Goal: Transaction & Acquisition: Purchase product/service

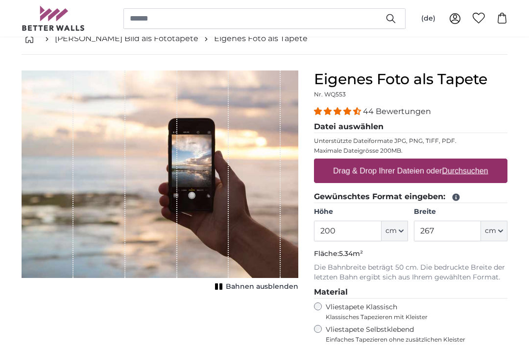
click at [500, 233] on button "cm" at bounding box center [494, 231] width 26 height 21
click at [484, 260] on link "Centimeter (cm)" at bounding box center [485, 257] width 86 height 18
click at [453, 237] on input "267" at bounding box center [447, 231] width 67 height 21
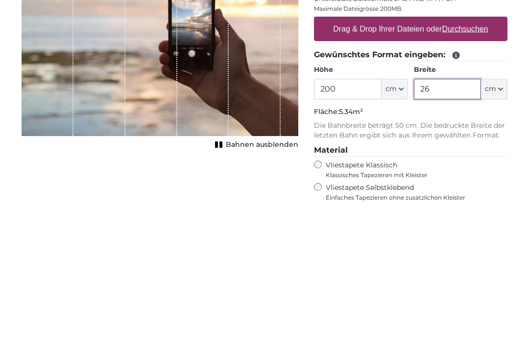
type input "2"
type input "9"
type input "1"
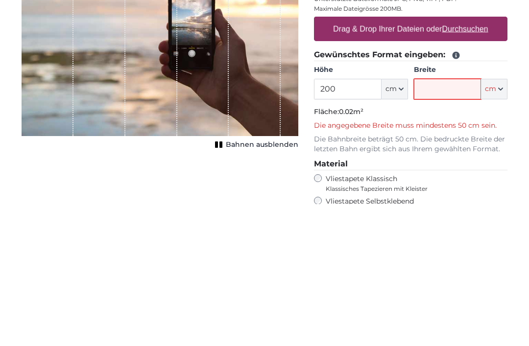
type input "0"
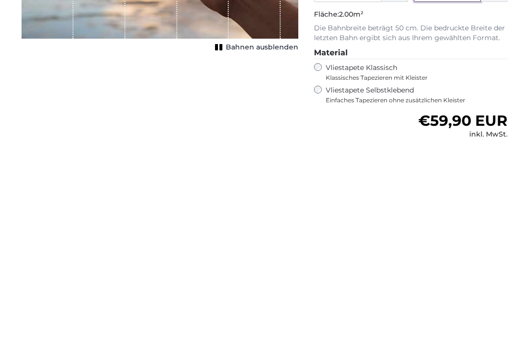
type input "100"
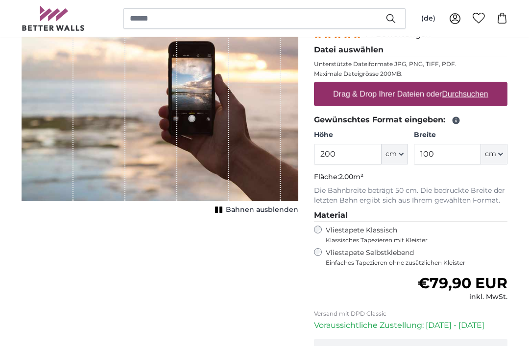
scroll to position [134, 0]
click at [273, 213] on span "Bahnen ausblenden" at bounding box center [262, 210] width 72 height 10
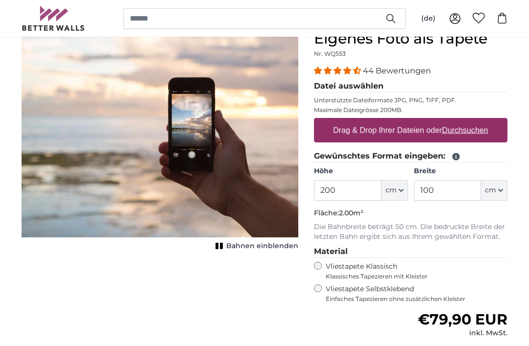
scroll to position [96, 0]
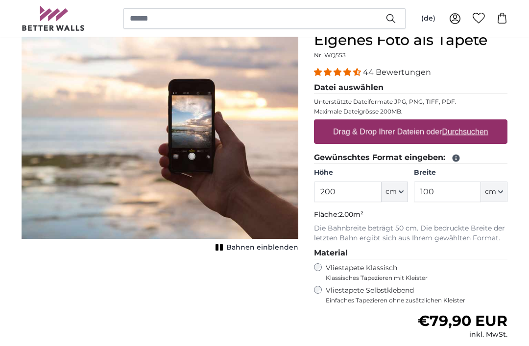
click at [259, 251] on span "Bahnen einblenden" at bounding box center [262, 248] width 72 height 10
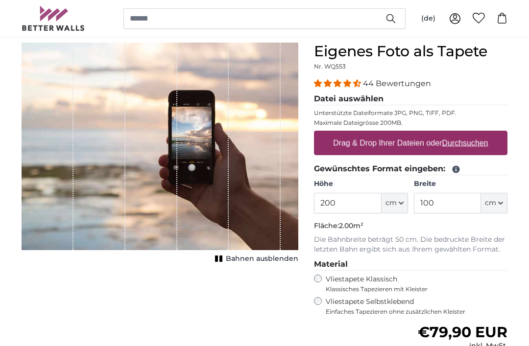
scroll to position [85, 0]
click at [478, 146] on u "Durchsuchen" at bounding box center [465, 142] width 46 height 8
click at [478, 134] on input "Drag & Drop Ihrer Dateien oder Durchsuchen" at bounding box center [410, 132] width 193 height 3
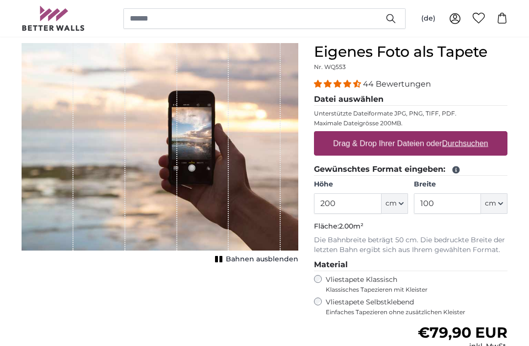
scroll to position [88, 0]
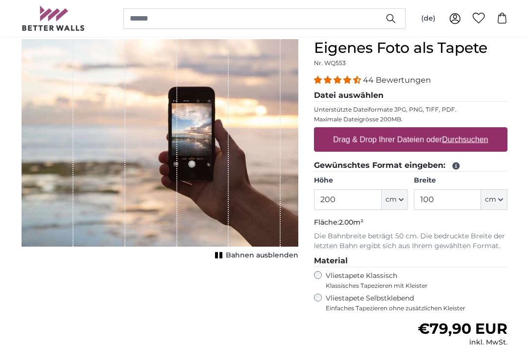
click at [474, 143] on u "Durchsuchen" at bounding box center [465, 139] width 46 height 8
click at [474, 130] on input "Drag & Drop Ihrer Dateien oder Durchsuchen" at bounding box center [410, 128] width 193 height 3
click at [474, 140] on u "Durchsuchen" at bounding box center [465, 139] width 46 height 8
click at [474, 130] on input "Drag & Drop Ihrer Dateien oder Durchsuchen" at bounding box center [410, 128] width 193 height 3
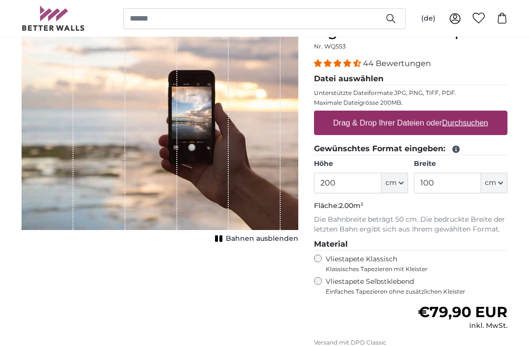
scroll to position [104, 0]
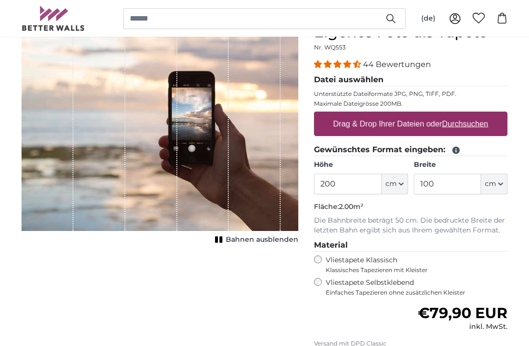
click at [264, 203] on div "1 of 1" at bounding box center [255, 126] width 52 height 207
click at [269, 241] on span "Bahnen ausblenden" at bounding box center [262, 240] width 72 height 10
click at [271, 235] on span "Bahnen einblenden" at bounding box center [262, 240] width 72 height 10
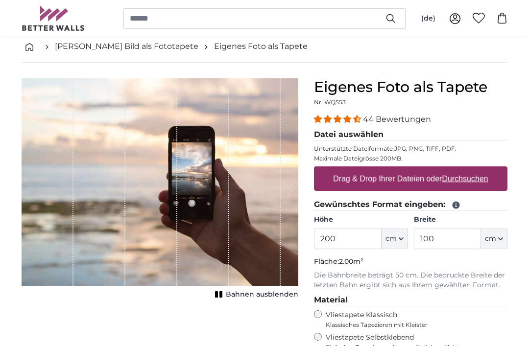
scroll to position [50, 0]
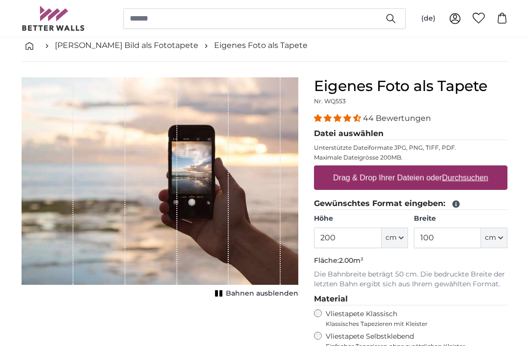
click at [452, 199] on span at bounding box center [454, 203] width 11 height 9
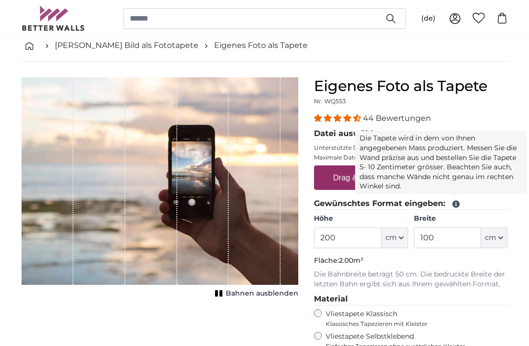
click at [454, 207] on icon at bounding box center [455, 204] width 7 height 7
click at [451, 202] on icon at bounding box center [455, 204] width 9 height 9
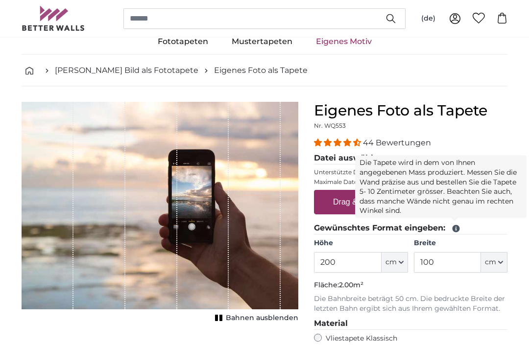
scroll to position [25, 0]
click at [488, 106] on h1 "Eigenes Foto als Tapete" at bounding box center [410, 111] width 193 height 18
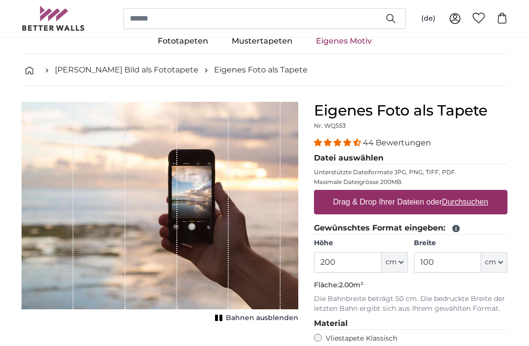
click at [469, 200] on u "Durchsuchen" at bounding box center [465, 202] width 46 height 8
click at [469, 193] on input "Drag & Drop Ihrer Dateien oder Durchsuchen" at bounding box center [410, 191] width 193 height 3
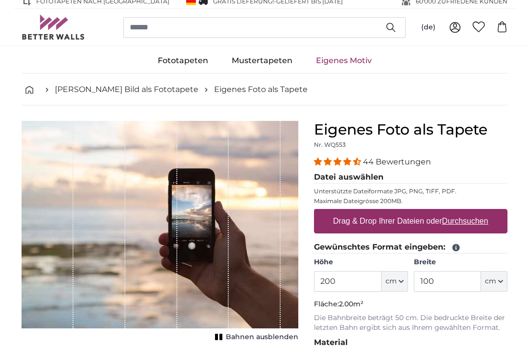
scroll to position [0, 0]
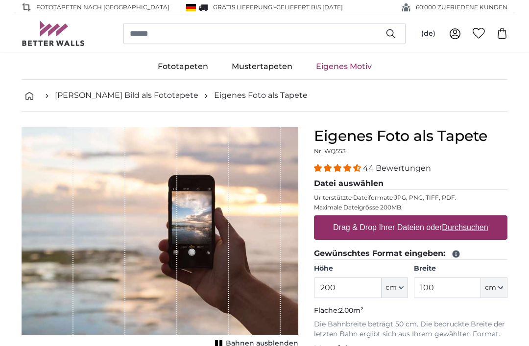
click at [422, 222] on label "Drag & Drop Ihrer Dateien oder Durchsuchen" at bounding box center [410, 228] width 163 height 20
click at [422, 218] on input "Drag & Drop Ihrer Dateien oder Durchsuchen" at bounding box center [410, 216] width 193 height 3
click at [380, 227] on label "Drag & Drop Ihrer Dateien oder Durchsuchen" at bounding box center [410, 228] width 163 height 20
click at [380, 218] on input "Drag & Drop Ihrer Dateien oder Durchsuchen" at bounding box center [410, 216] width 193 height 3
click at [372, 230] on label "Drag & Drop Ihrer Dateien oder Durchsuchen" at bounding box center [410, 228] width 163 height 20
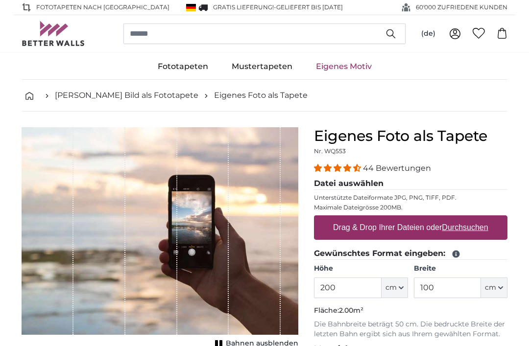
click at [372, 218] on input "Drag & Drop Ihrer Dateien oder Durchsuchen" at bounding box center [410, 216] width 193 height 3
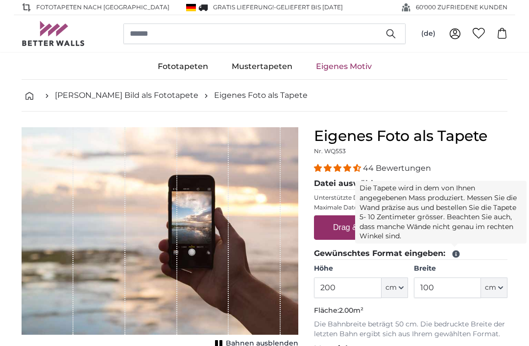
click at [456, 254] on icon at bounding box center [455, 254] width 7 height 7
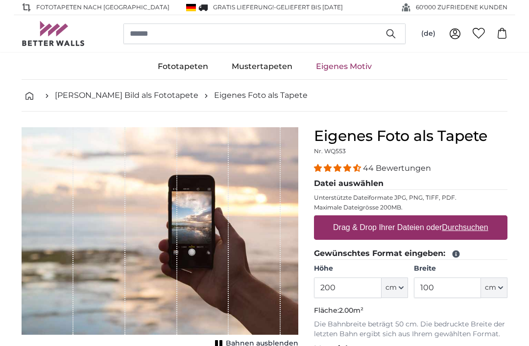
click at [449, 251] on span at bounding box center [454, 253] width 11 height 9
